Goal: Information Seeking & Learning: Learn about a topic

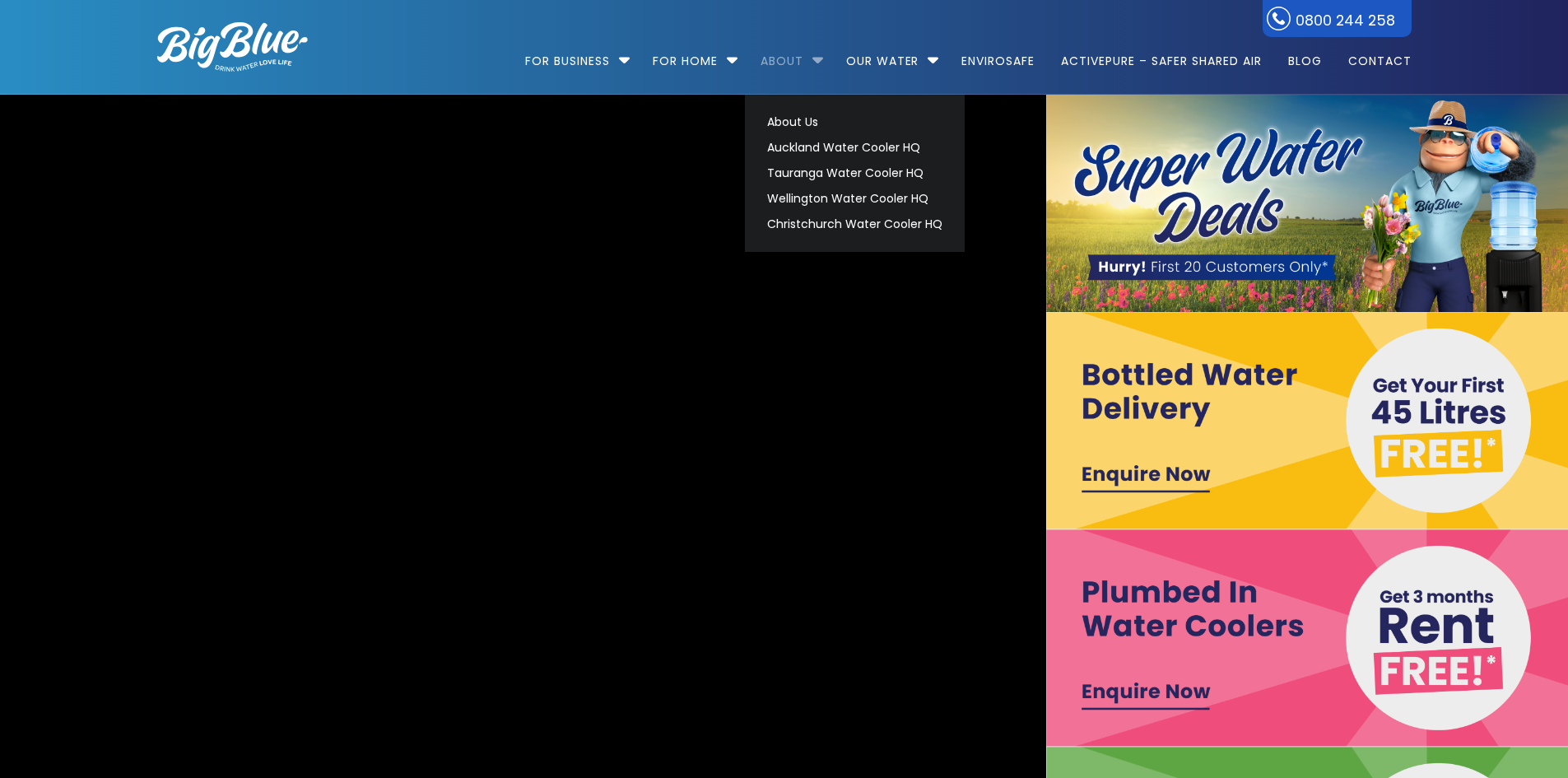
click at [772, 69] on link "About" at bounding box center [782, 53] width 66 height 106
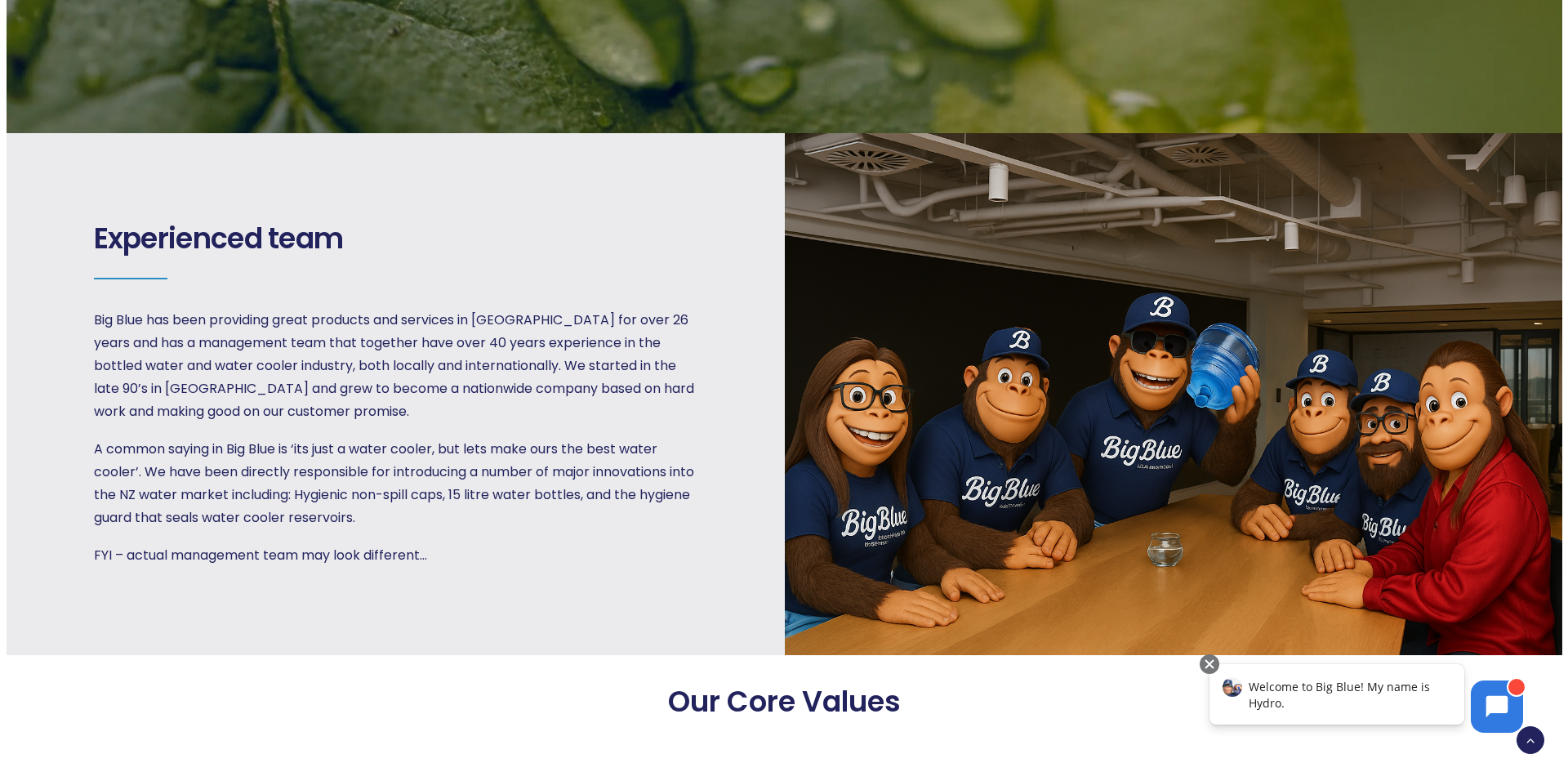
scroll to position [2369, 0]
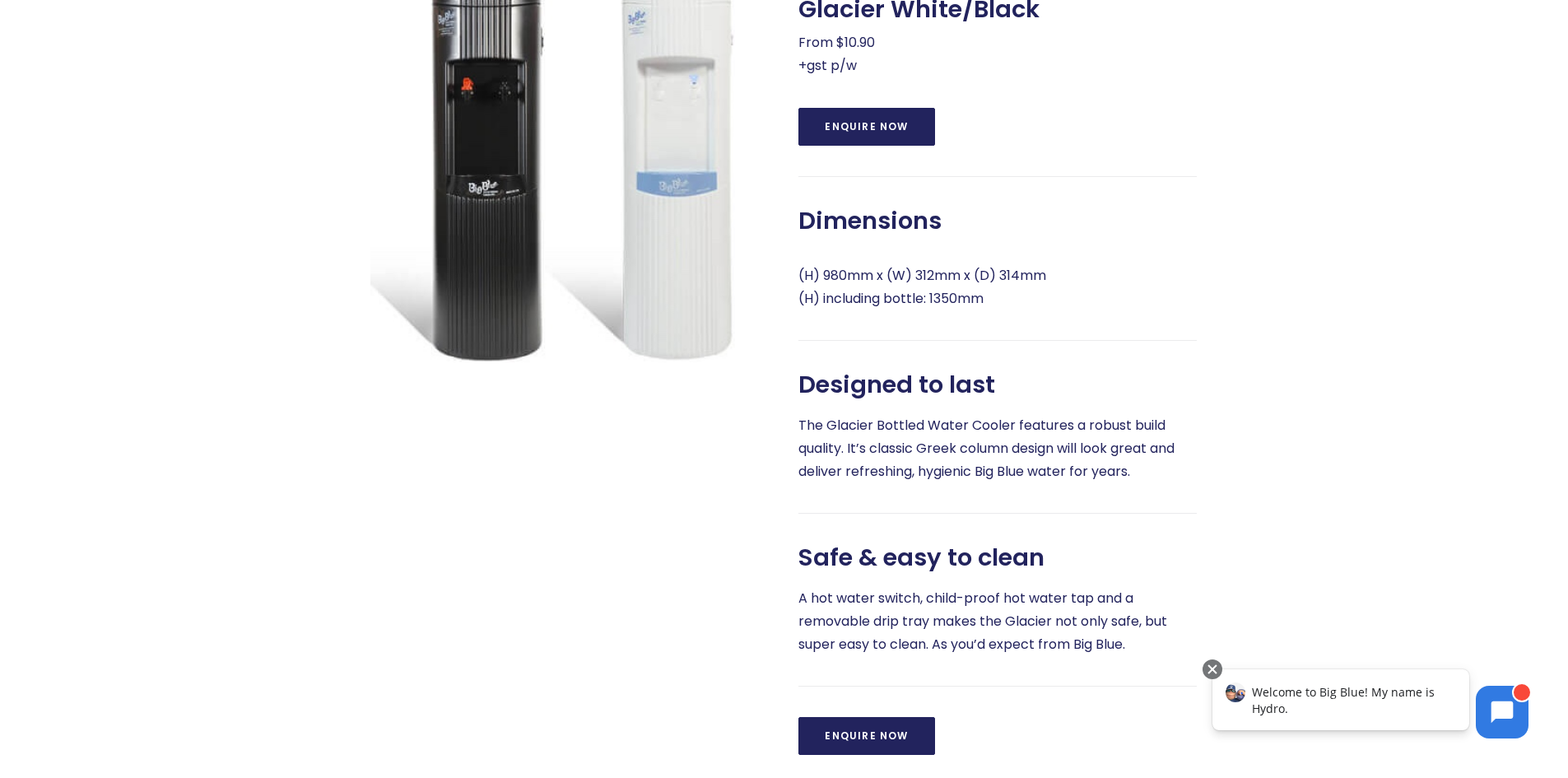
scroll to position [823, 0]
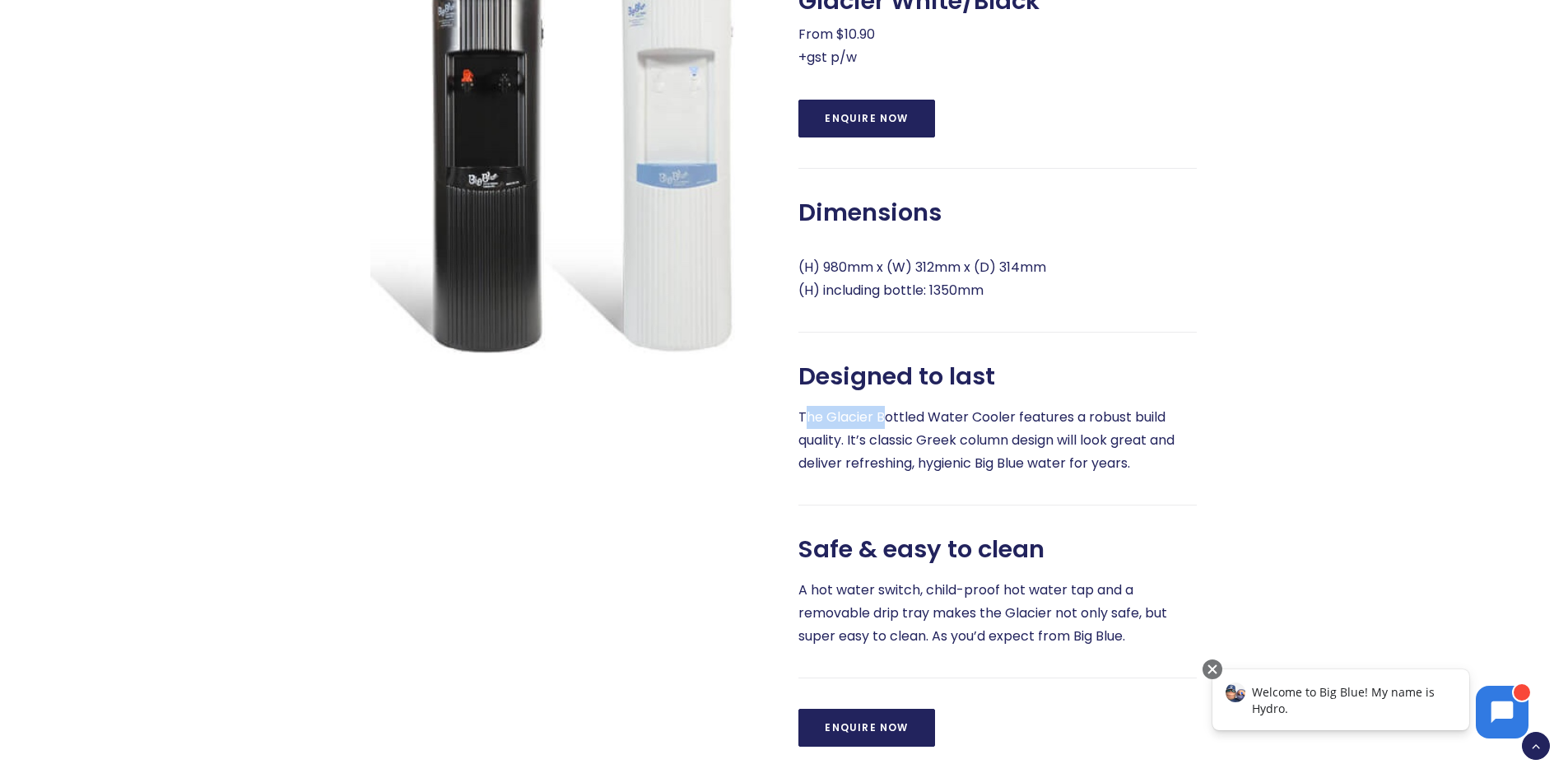
drag, startPoint x: 805, startPoint y: 440, endPoint x: 880, endPoint y: 440, distance: 75.0
click at [880, 440] on p "The Glacier Bottled Water Cooler features a robust build quality. It’s classic …" at bounding box center [997, 440] width 398 height 70
click at [663, 503] on div at bounding box center [554, 352] width 428 height 791
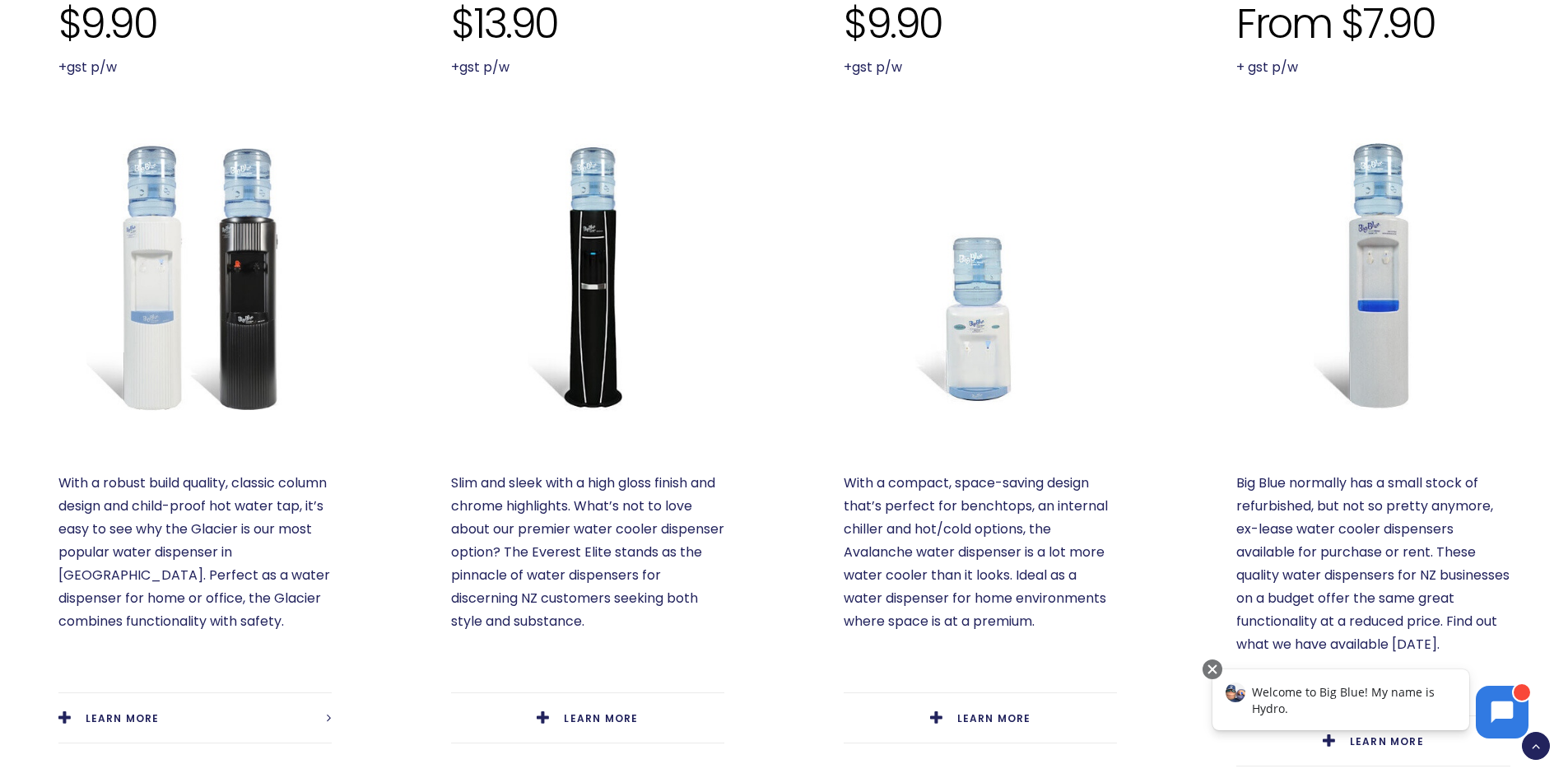
scroll to position [1070, 0]
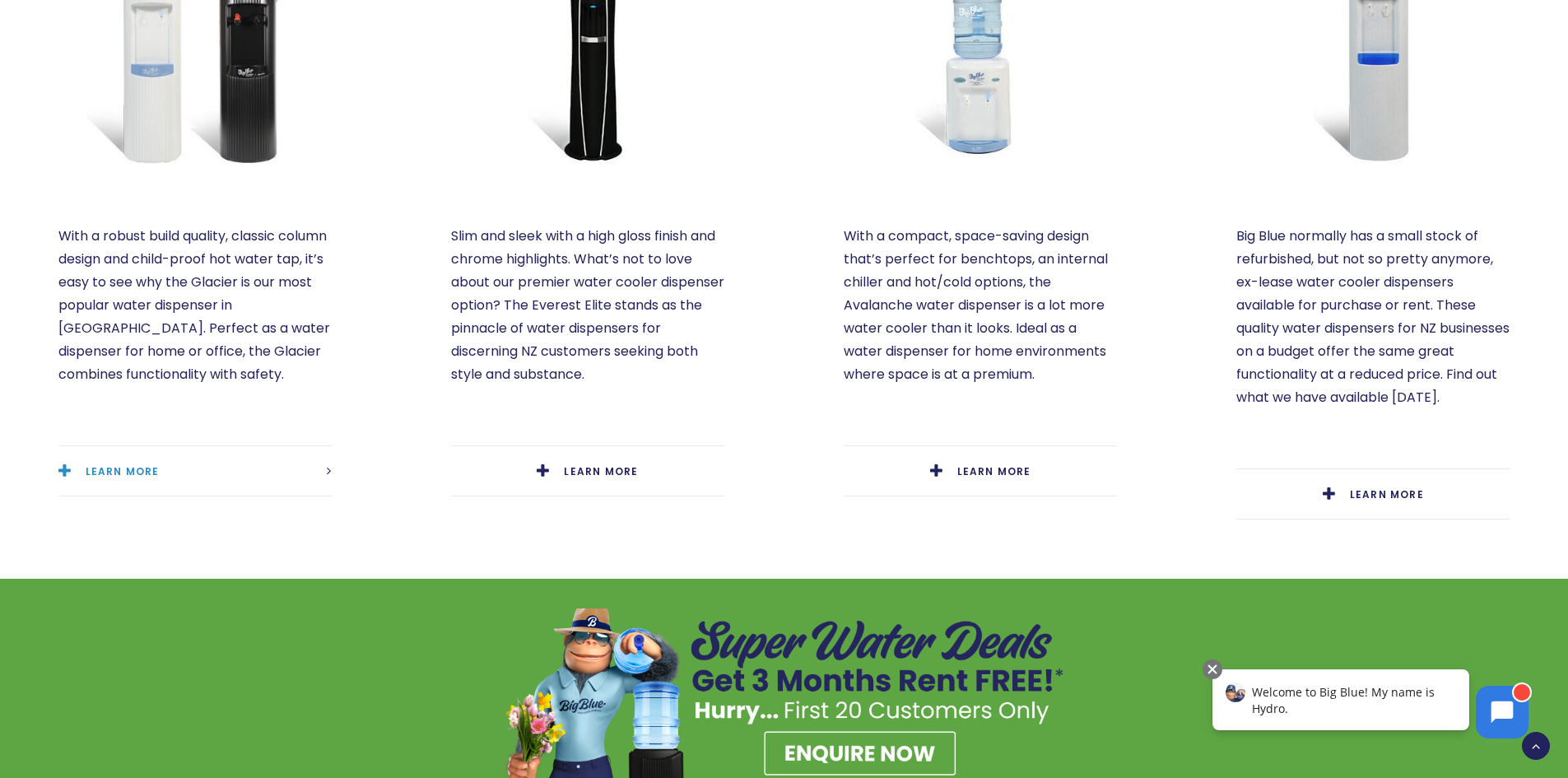
click at [177, 455] on link "LEARN MORE" at bounding box center [195, 471] width 274 height 50
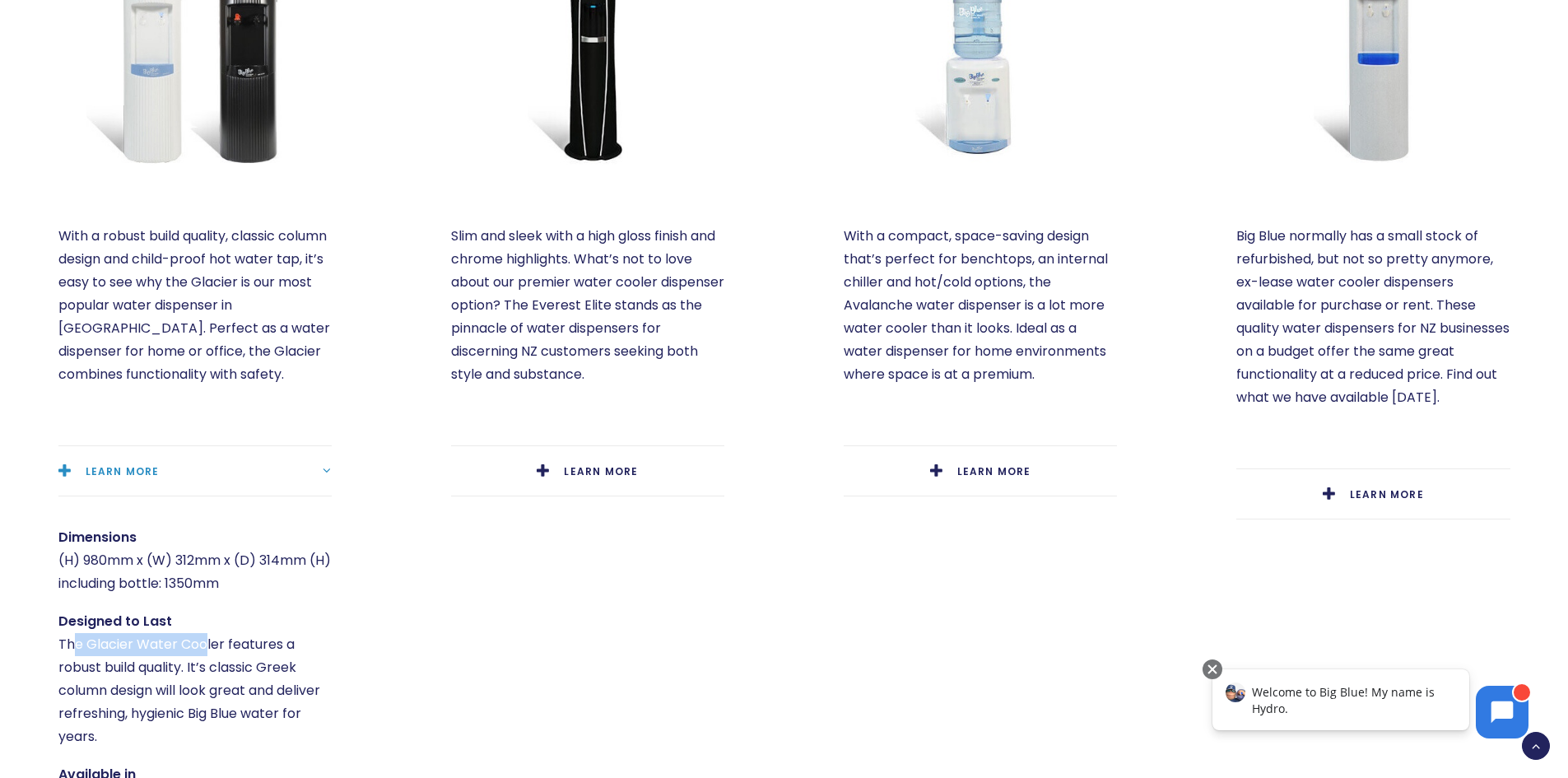
drag, startPoint x: 61, startPoint y: 618, endPoint x: 181, endPoint y: 617, distance: 120.0
click at [198, 617] on p "Designed to Last The Glacier Water Cooler features a robust build quality. It’s…" at bounding box center [195, 679] width 274 height 138
click at [37, 621] on div "Glacier White/Black $9.90 +gst p/w With a robust build quality, classic column …" at bounding box center [195, 313] width 392 height 1354
drag, startPoint x: 85, startPoint y: 619, endPoint x: 220, endPoint y: 625, distance: 135.1
click at [220, 625] on p "Designed to Last The Glacier Water Cooler features a robust build quality. It’s…" at bounding box center [195, 679] width 274 height 138
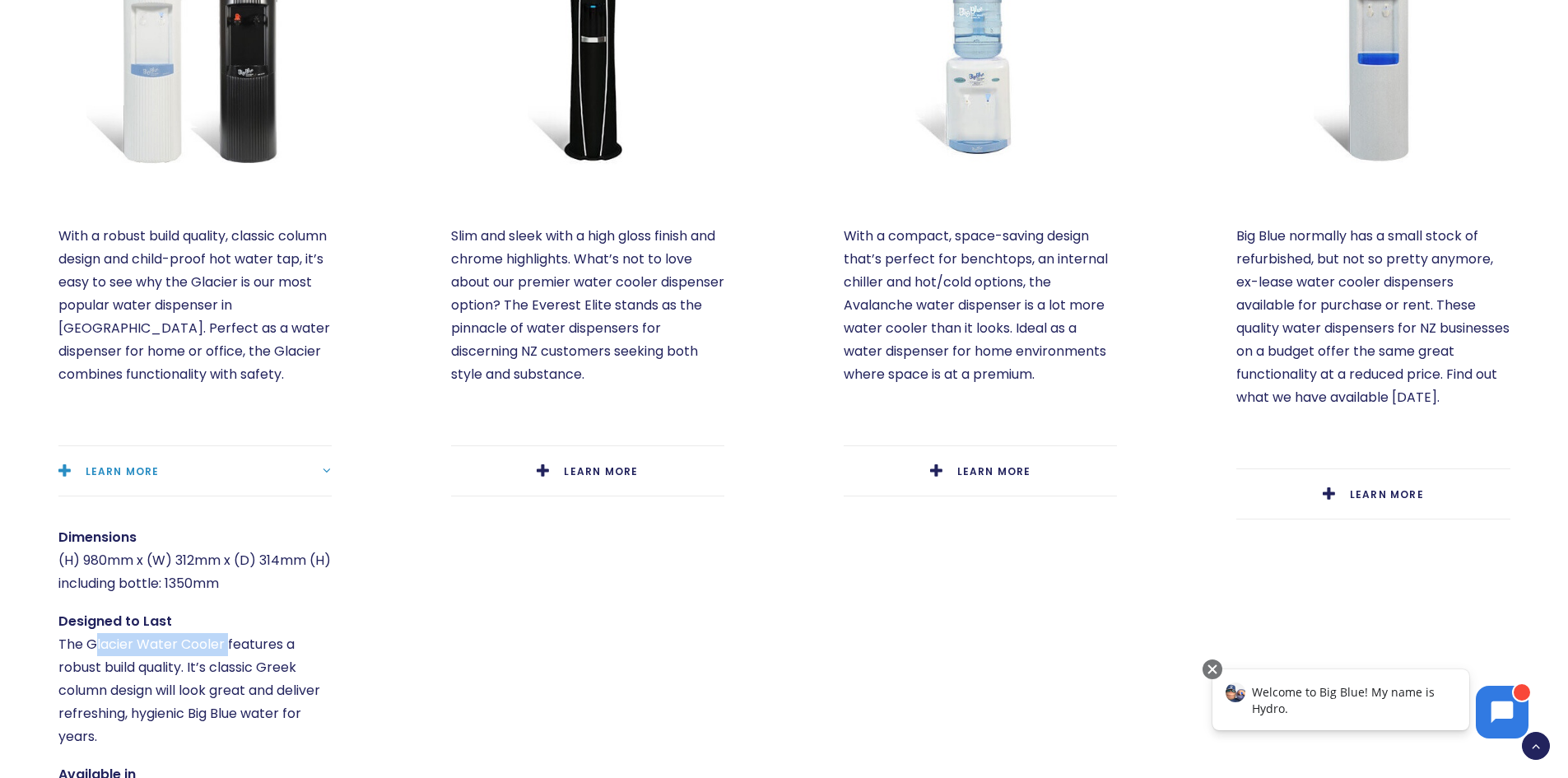
copy p "Glacier Water Cooler"
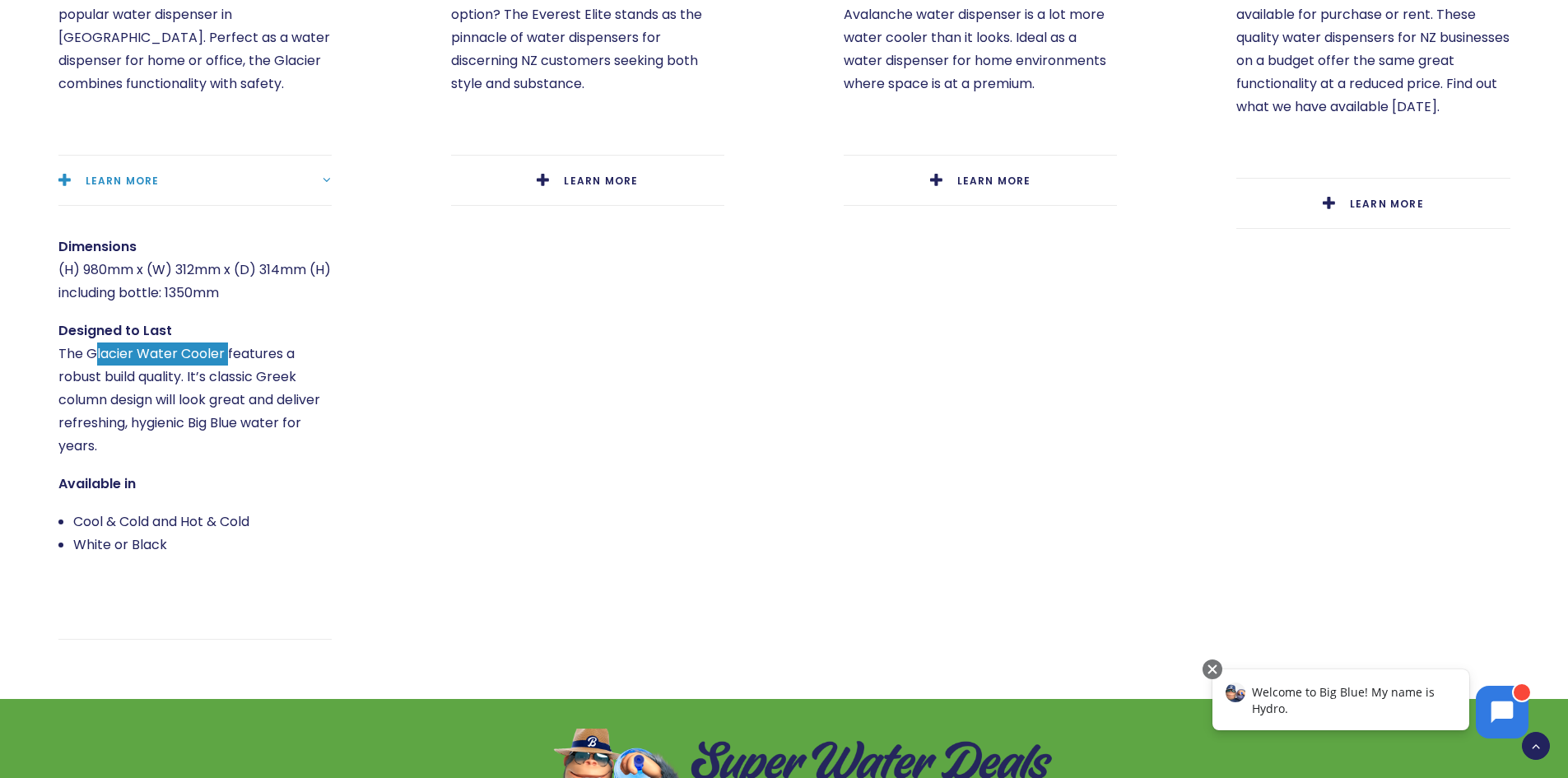
scroll to position [1342, 0]
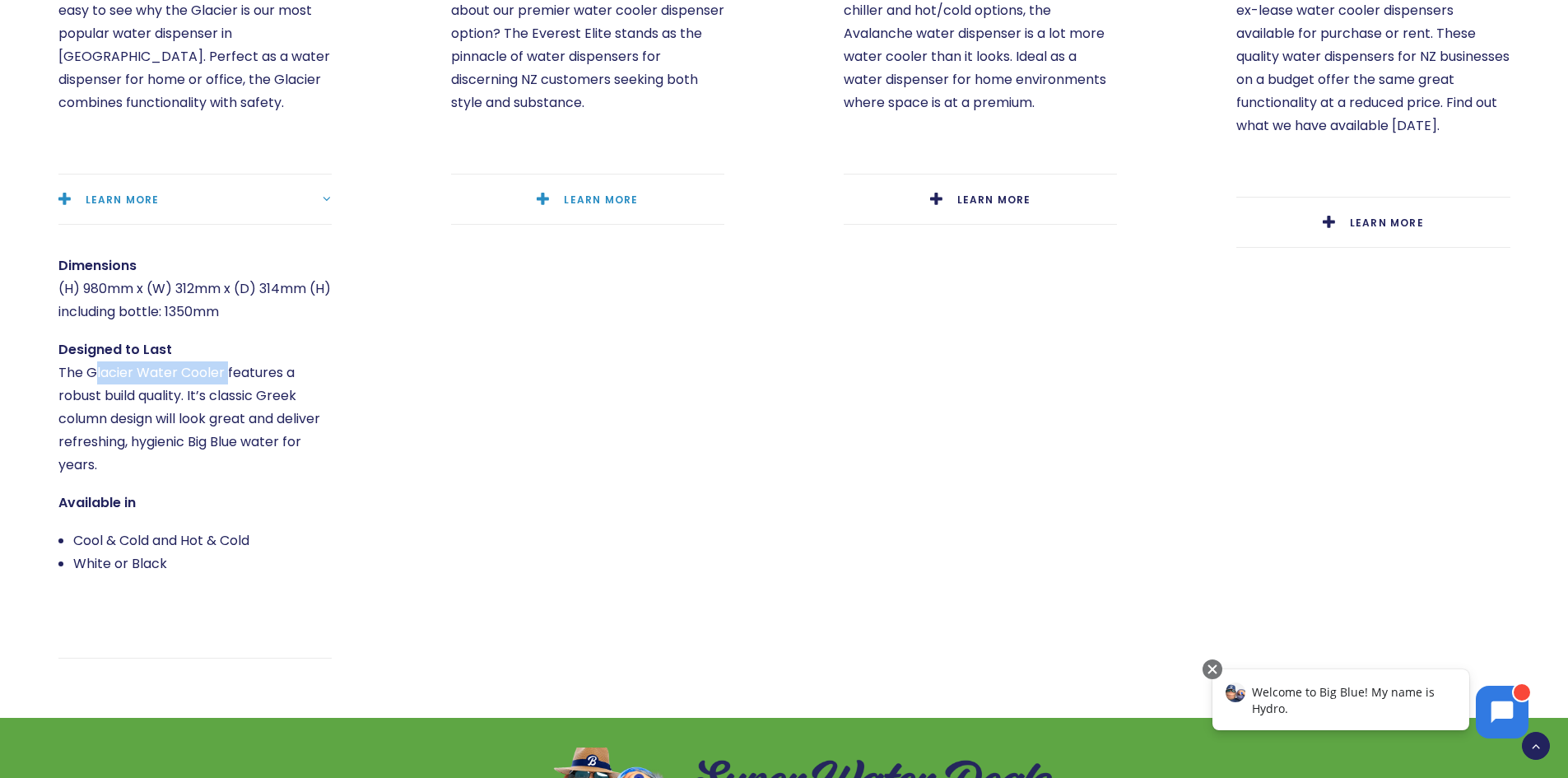
click at [607, 189] on link "LEARN MORE" at bounding box center [587, 200] width 274 height 50
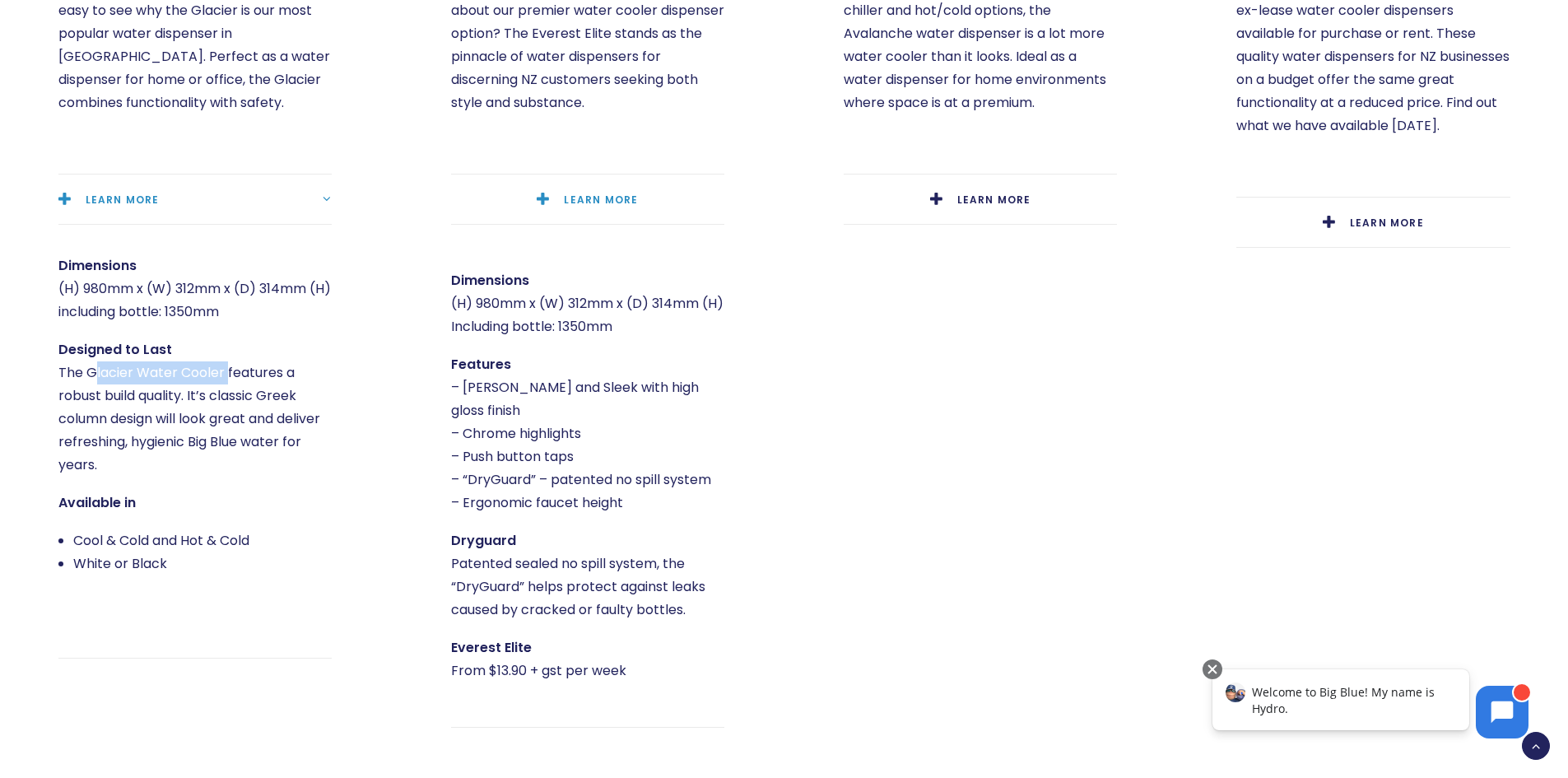
click at [605, 189] on link "LEARN MORE" at bounding box center [587, 200] width 274 height 50
